Goal: Task Accomplishment & Management: Use online tool/utility

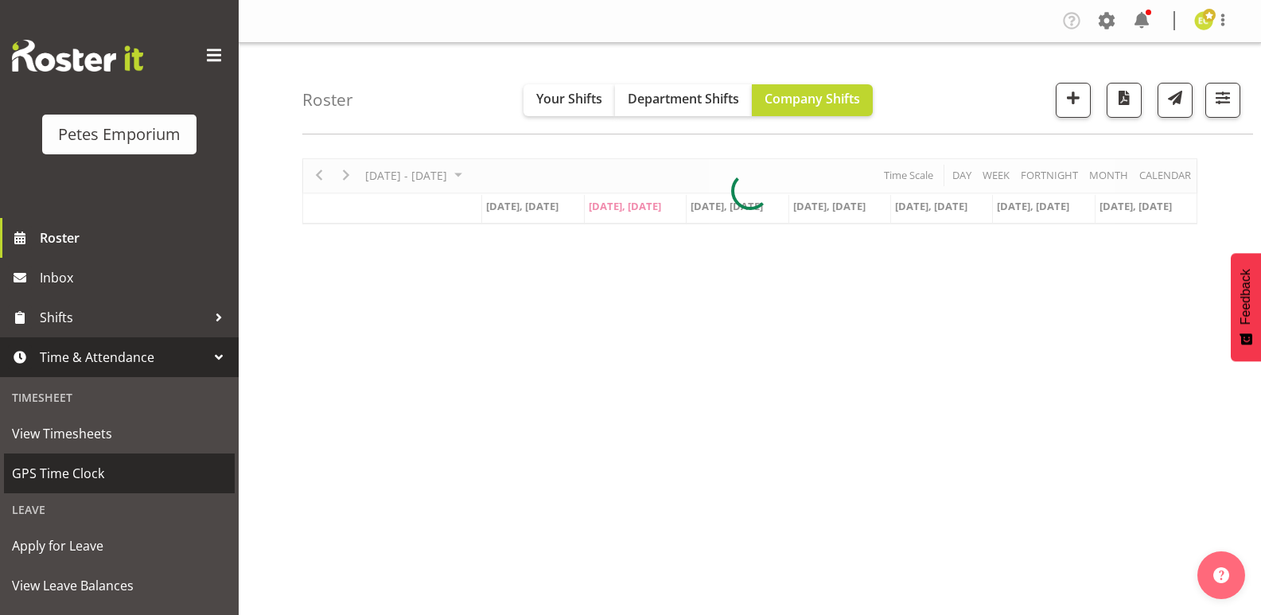
click at [62, 484] on span "GPS Time Clock" at bounding box center [119, 473] width 215 height 24
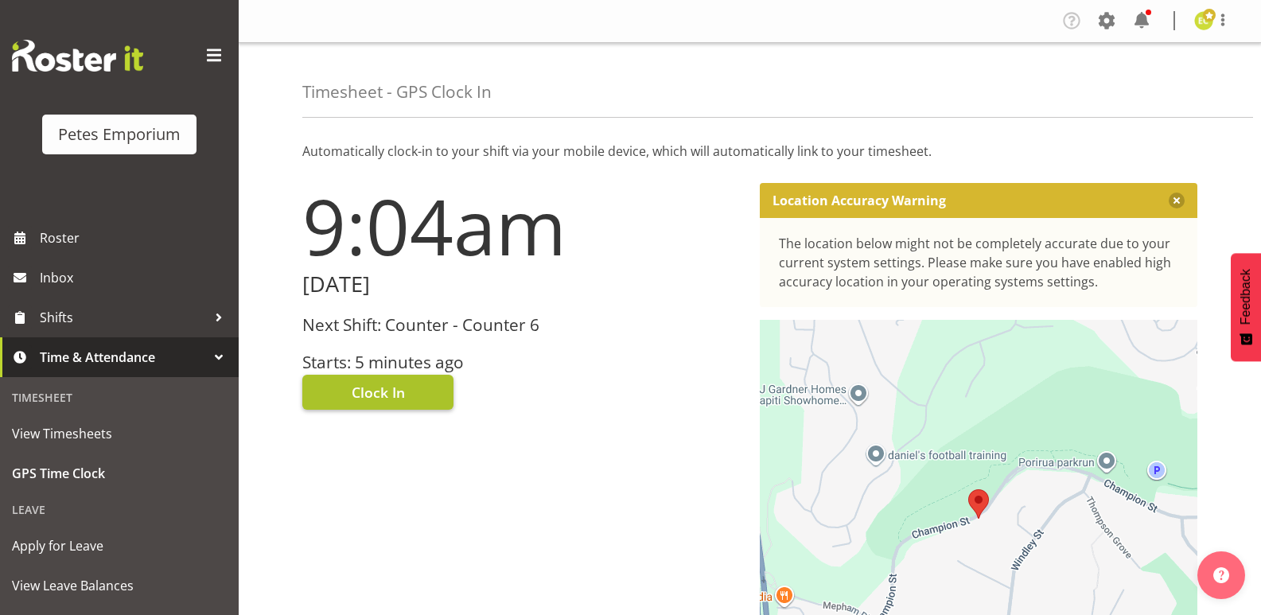
click at [410, 390] on button "Clock In" at bounding box center [377, 392] width 151 height 35
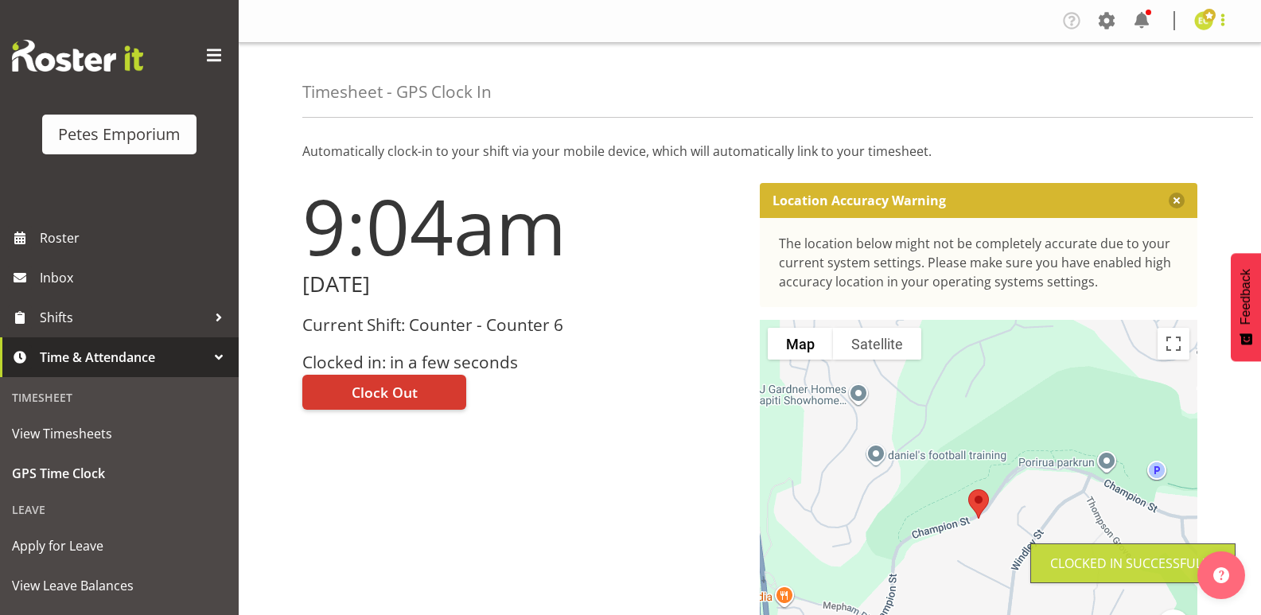
click at [1221, 24] on span at bounding box center [1222, 19] width 19 height 19
click at [1155, 91] on link "Log Out" at bounding box center [1155, 83] width 153 height 29
